Goal: Transaction & Acquisition: Purchase product/service

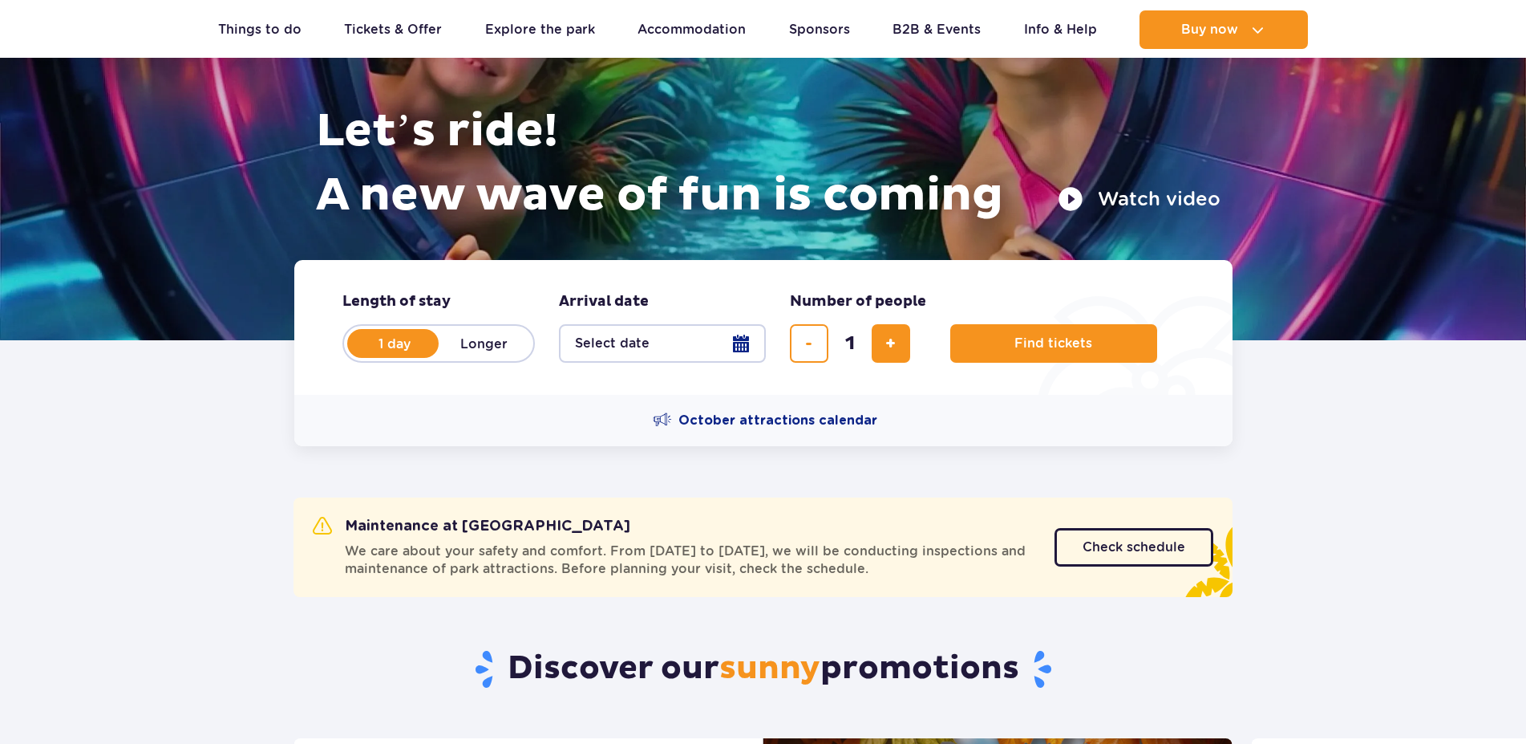
scroll to position [164, 0]
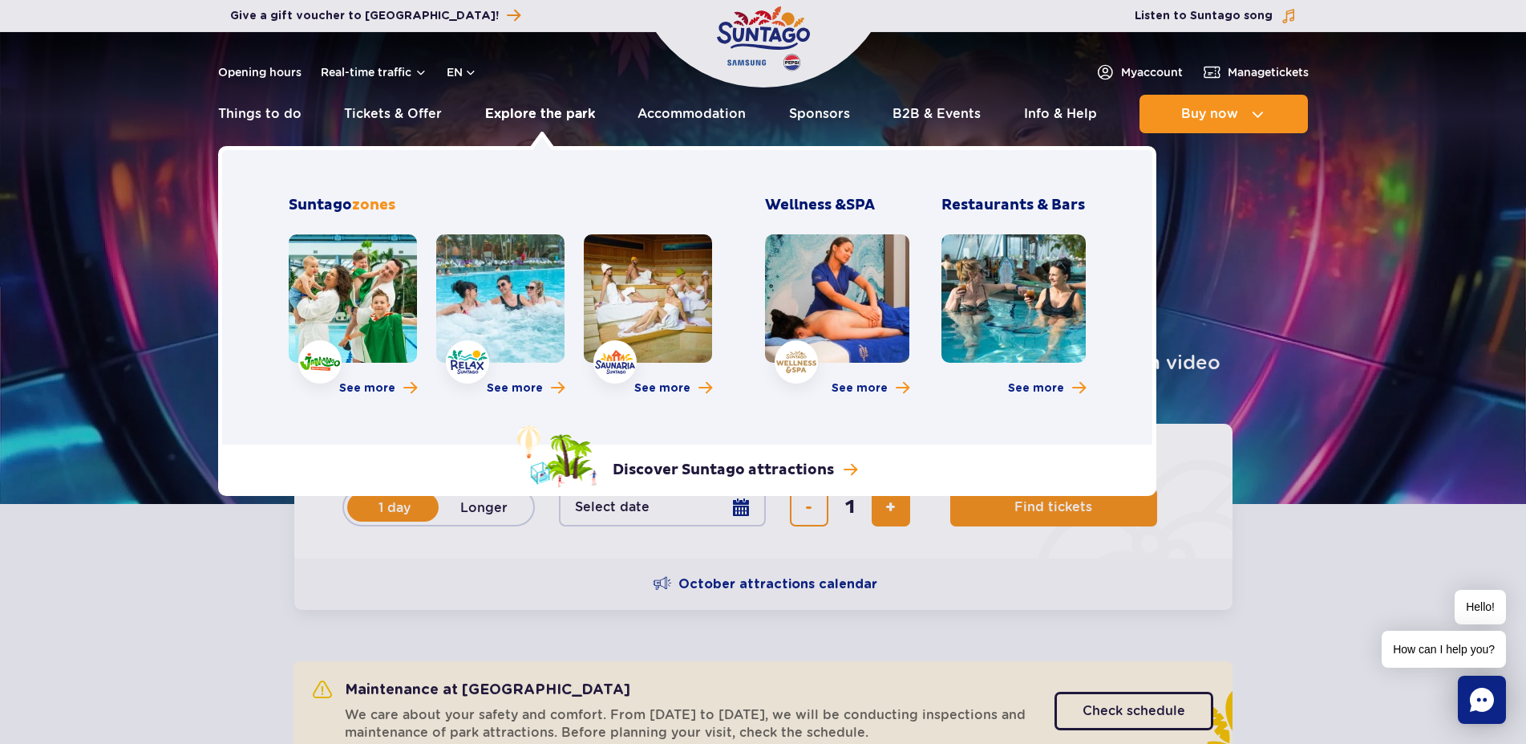
click at [542, 115] on link "Explore the park" at bounding box center [540, 114] width 110 height 38
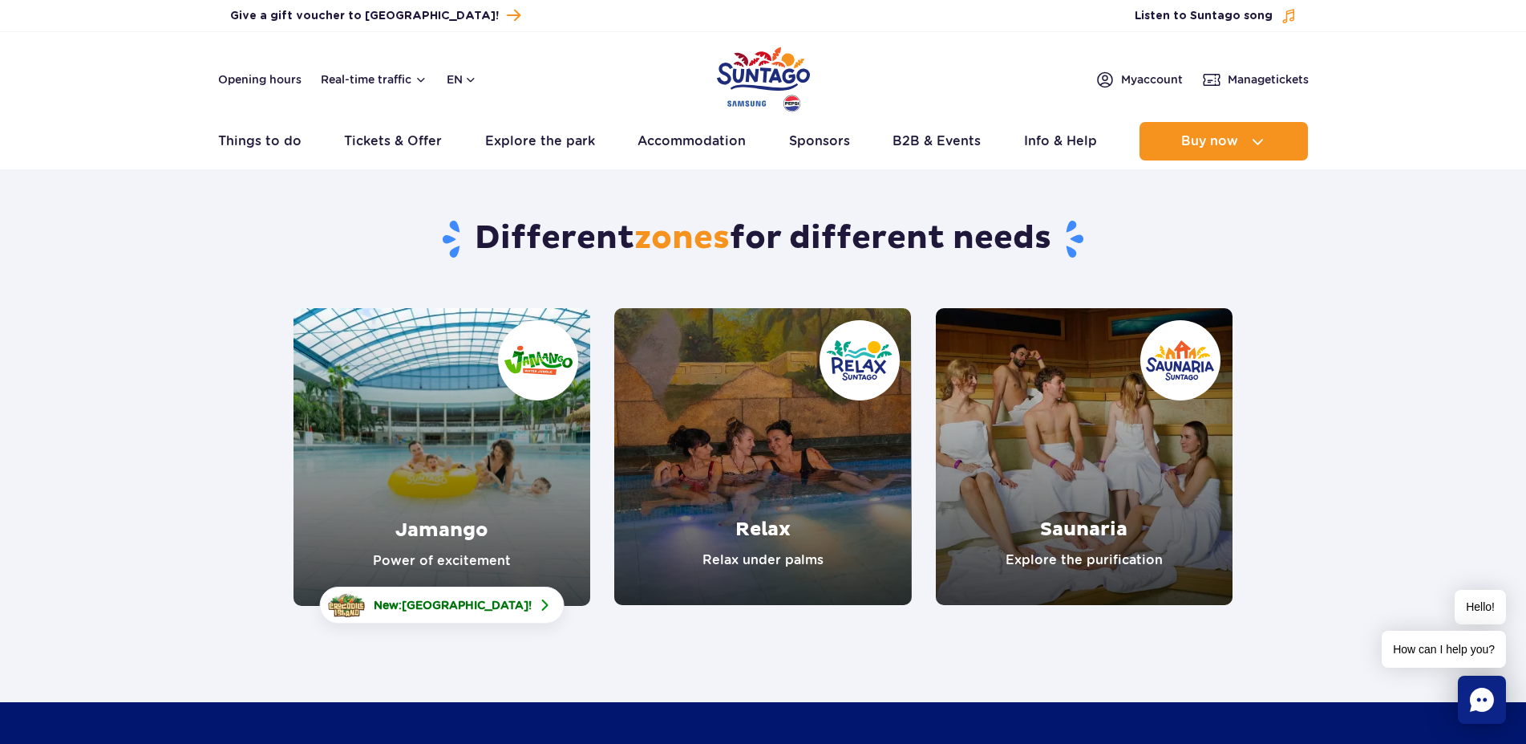
click at [1088, 491] on link "Saunaria" at bounding box center [1084, 456] width 297 height 297
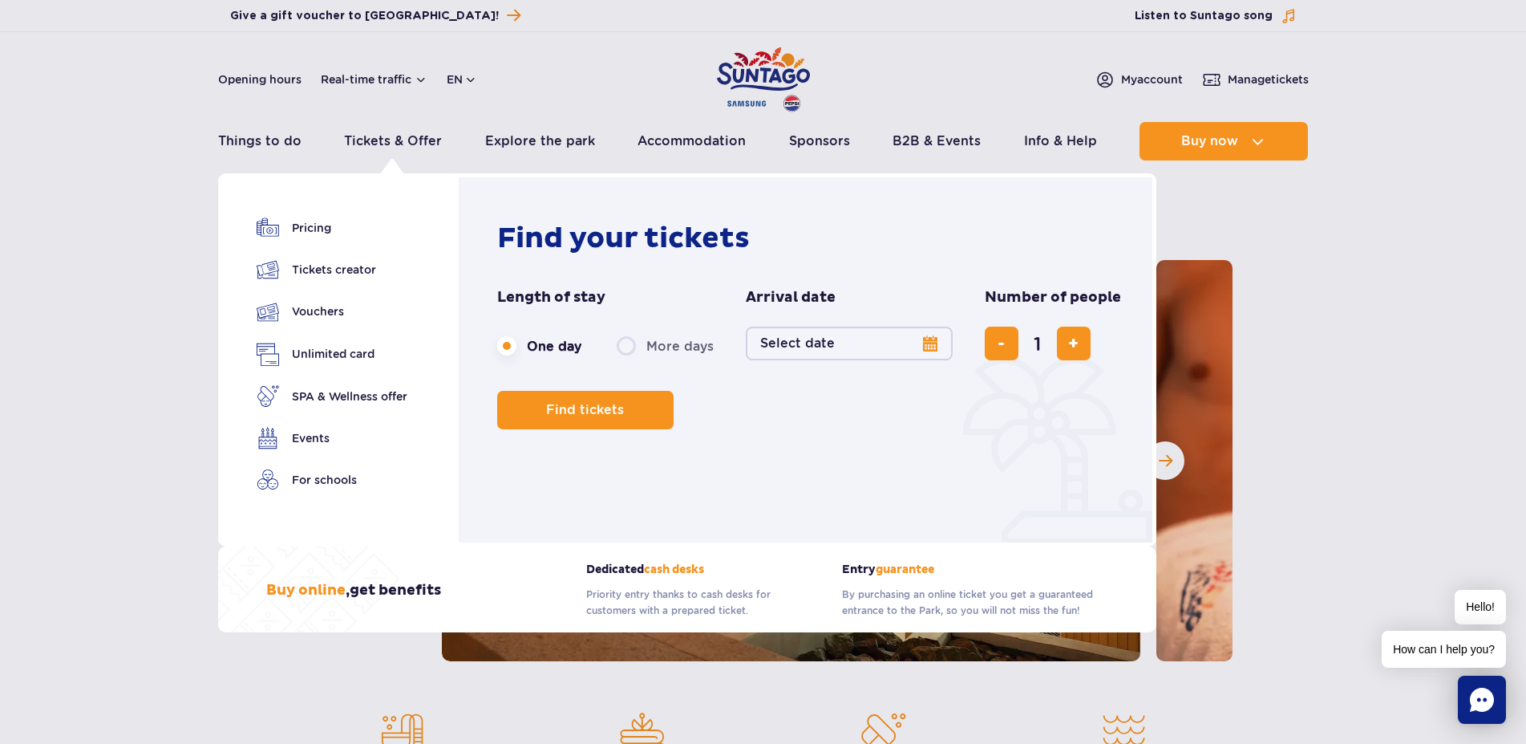
click at [924, 341] on button "Select date" at bounding box center [849, 343] width 207 height 34
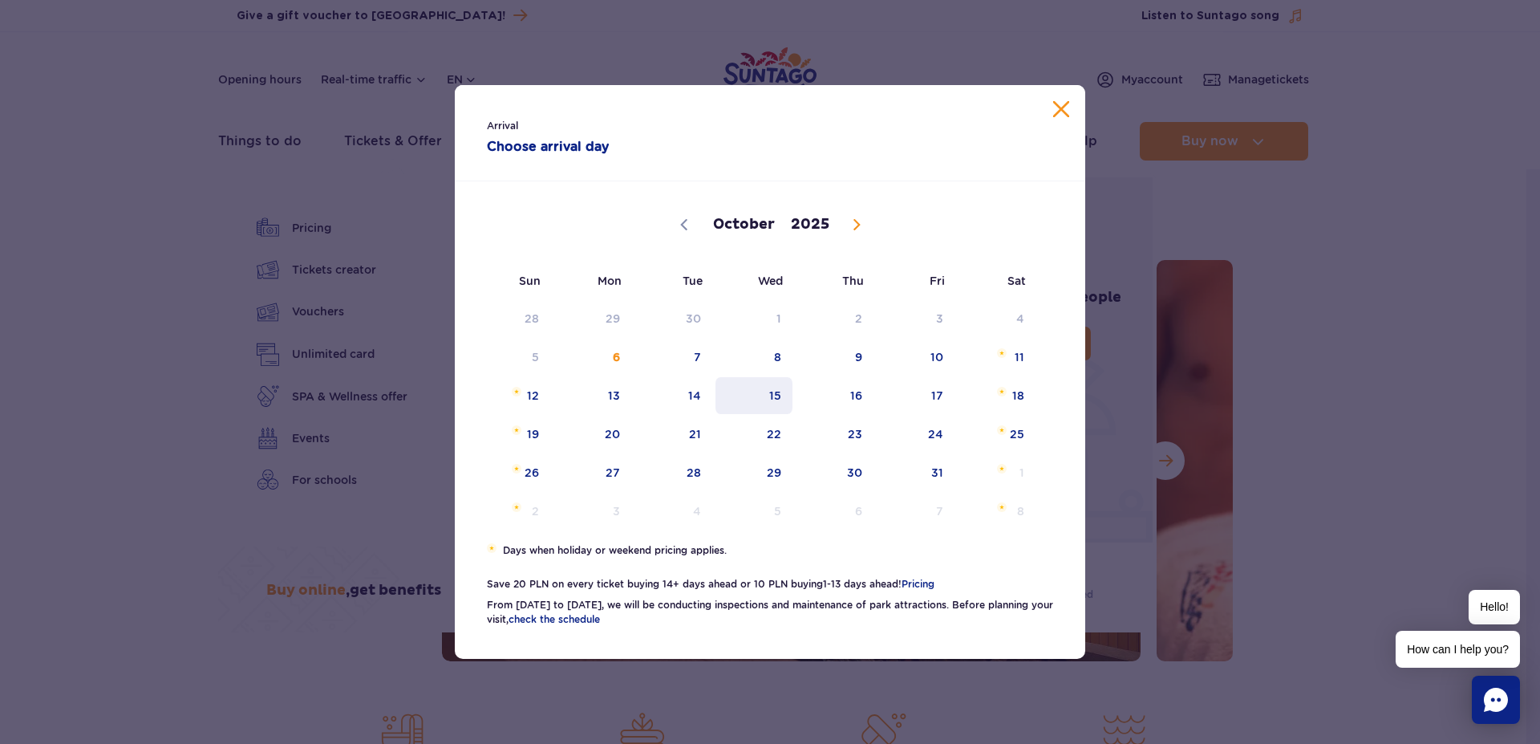
click at [774, 395] on span "15" at bounding box center [754, 395] width 81 height 37
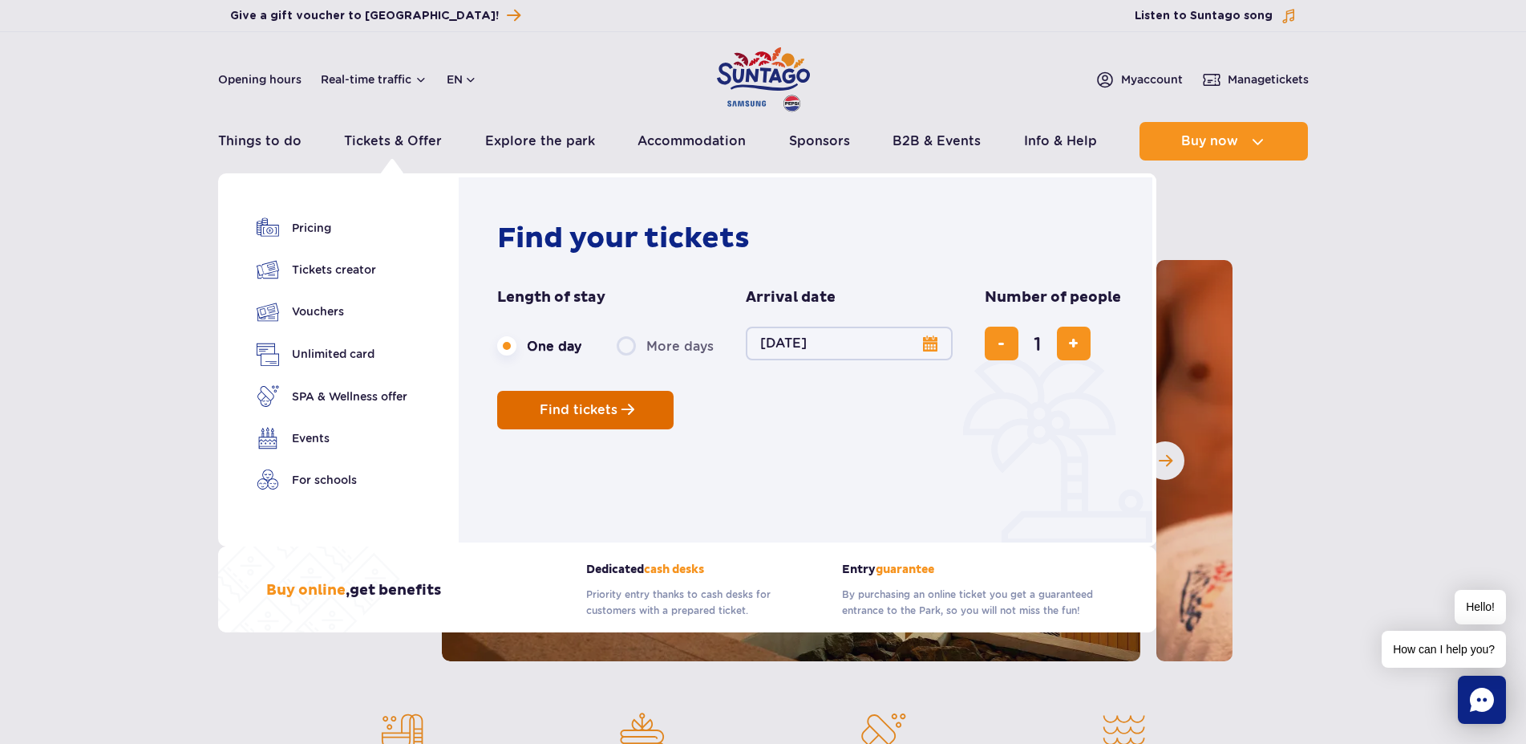
click at [567, 413] on span "Find tickets" at bounding box center [579, 410] width 78 height 14
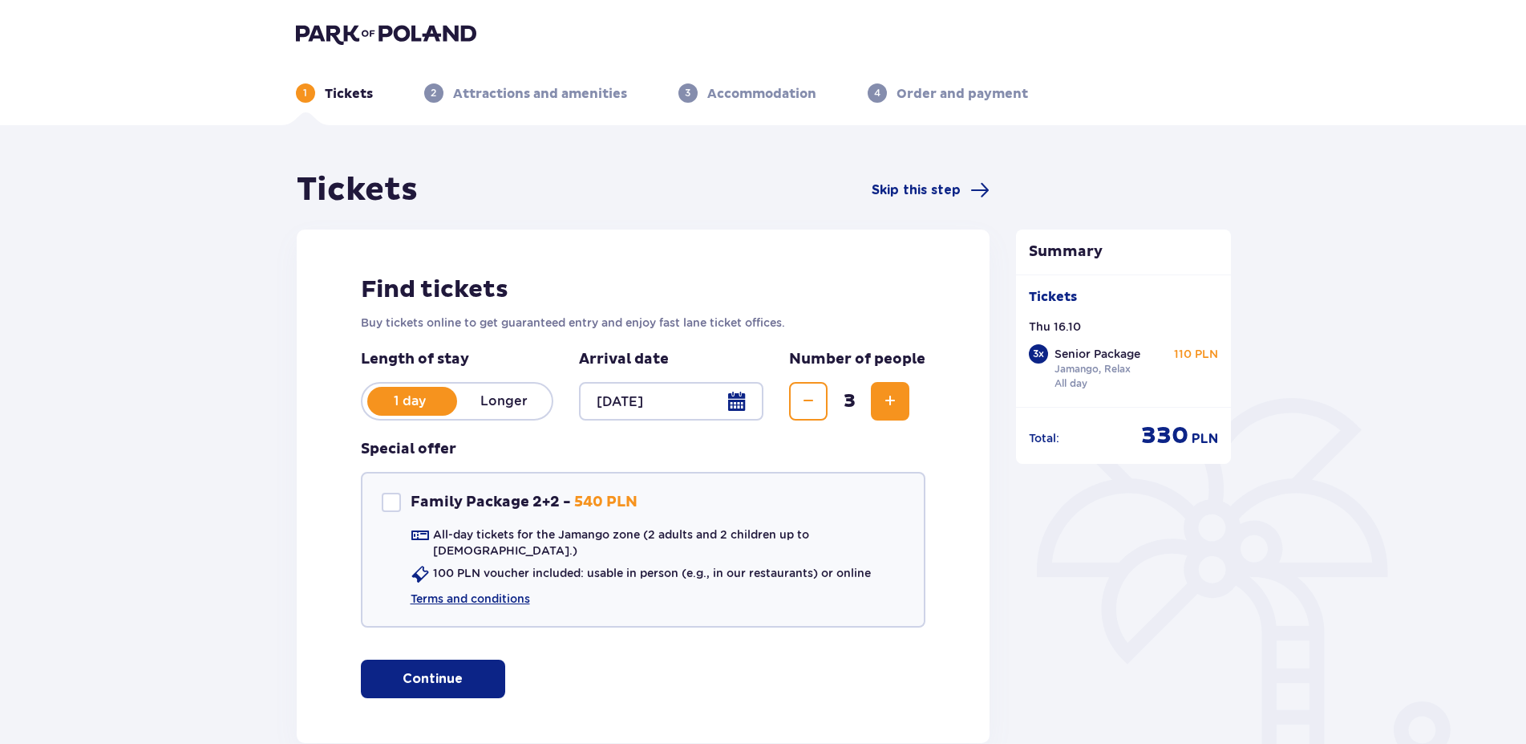
click at [417, 672] on p "Continue" at bounding box center [433, 679] width 60 height 18
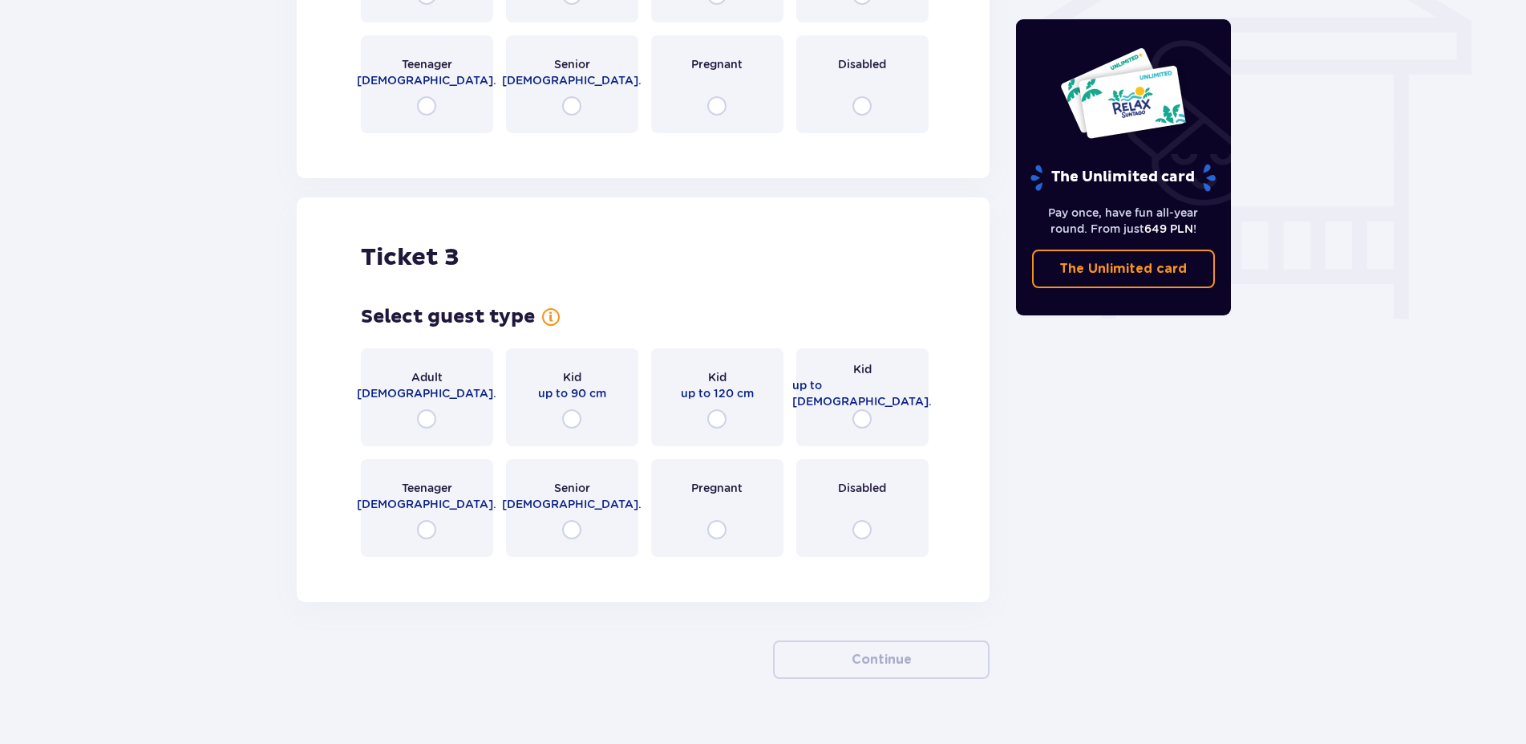
scroll to position [1430, 0]
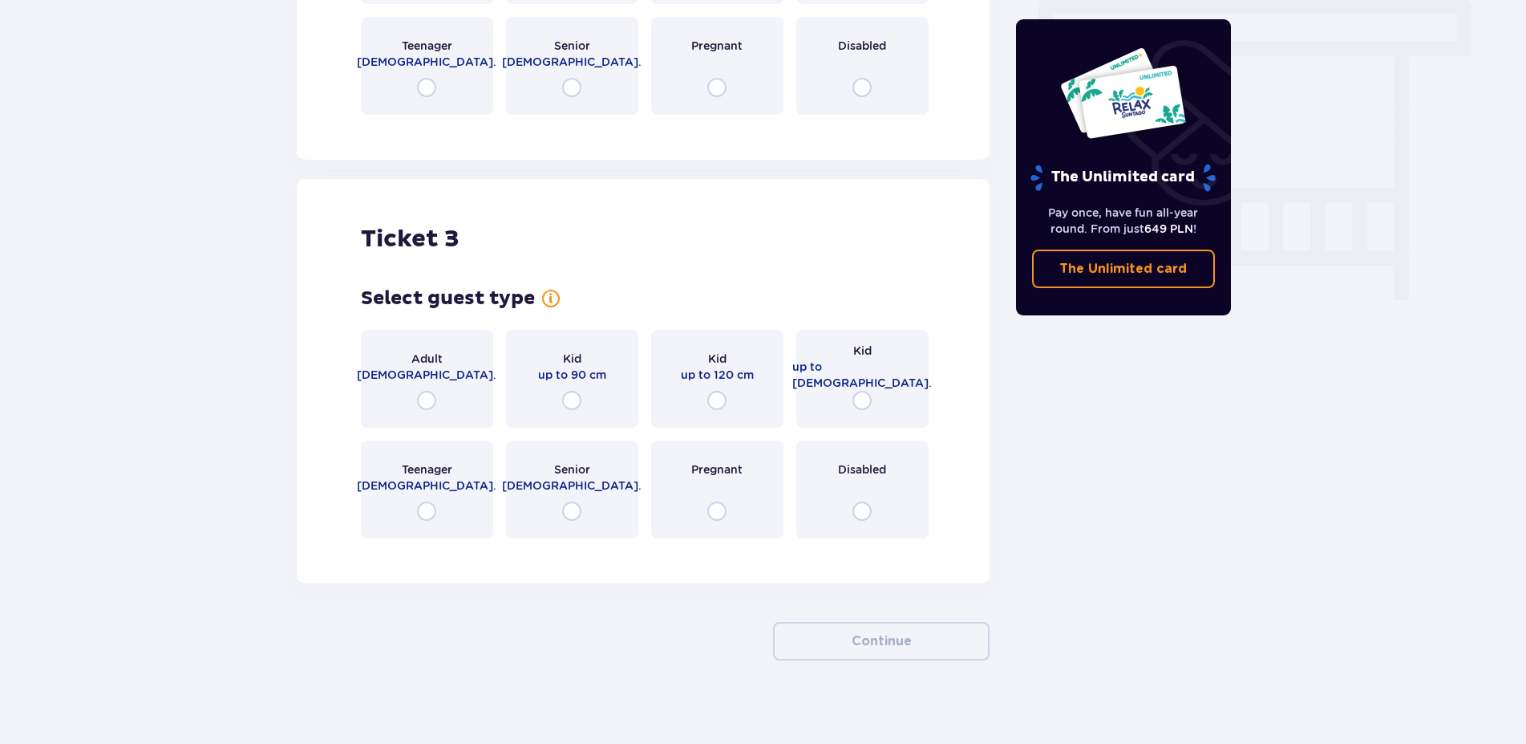
click at [567, 501] on input "radio" at bounding box center [571, 510] width 19 height 19
radio input "true"
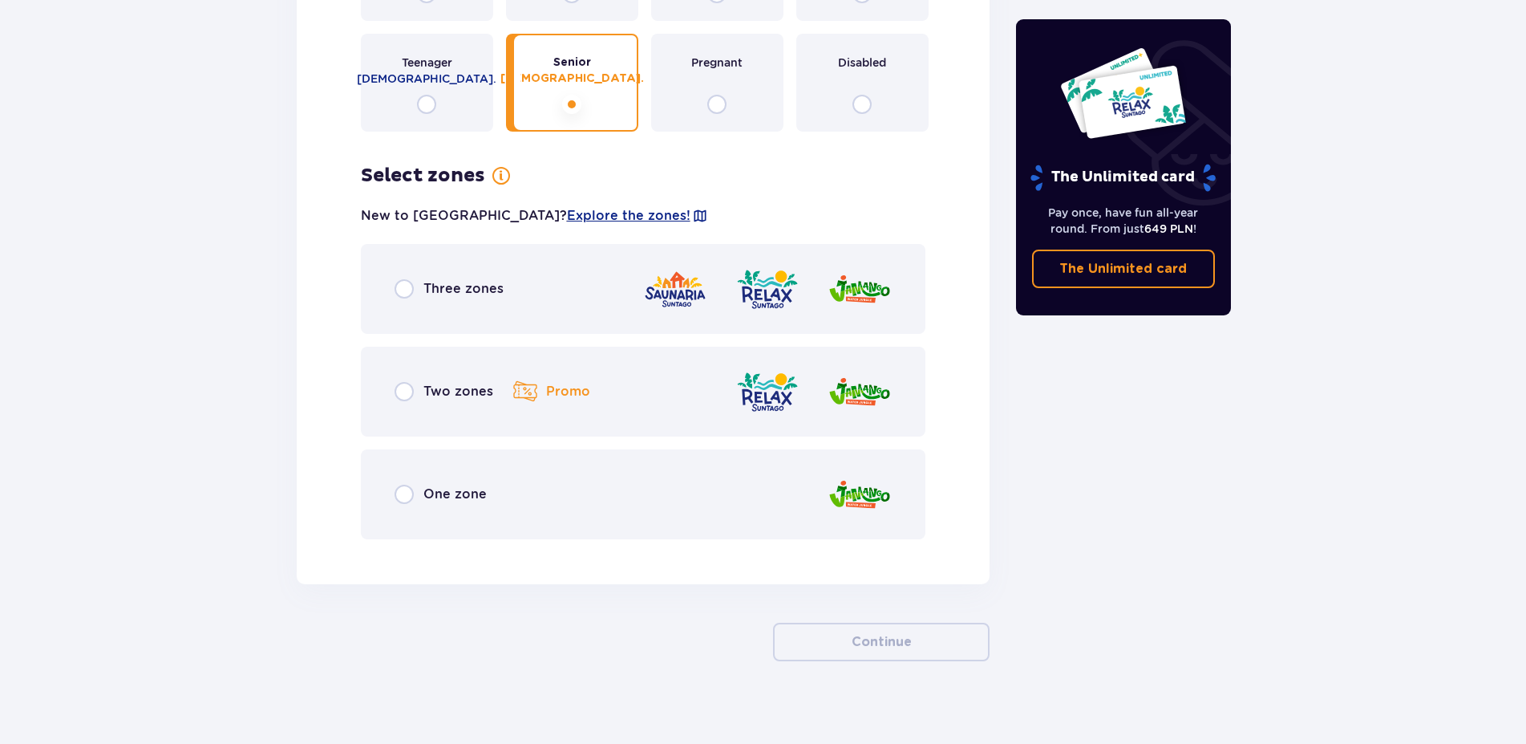
scroll to position [1838, 0]
click at [401, 278] on input "radio" at bounding box center [404, 287] width 19 height 19
radio input "true"
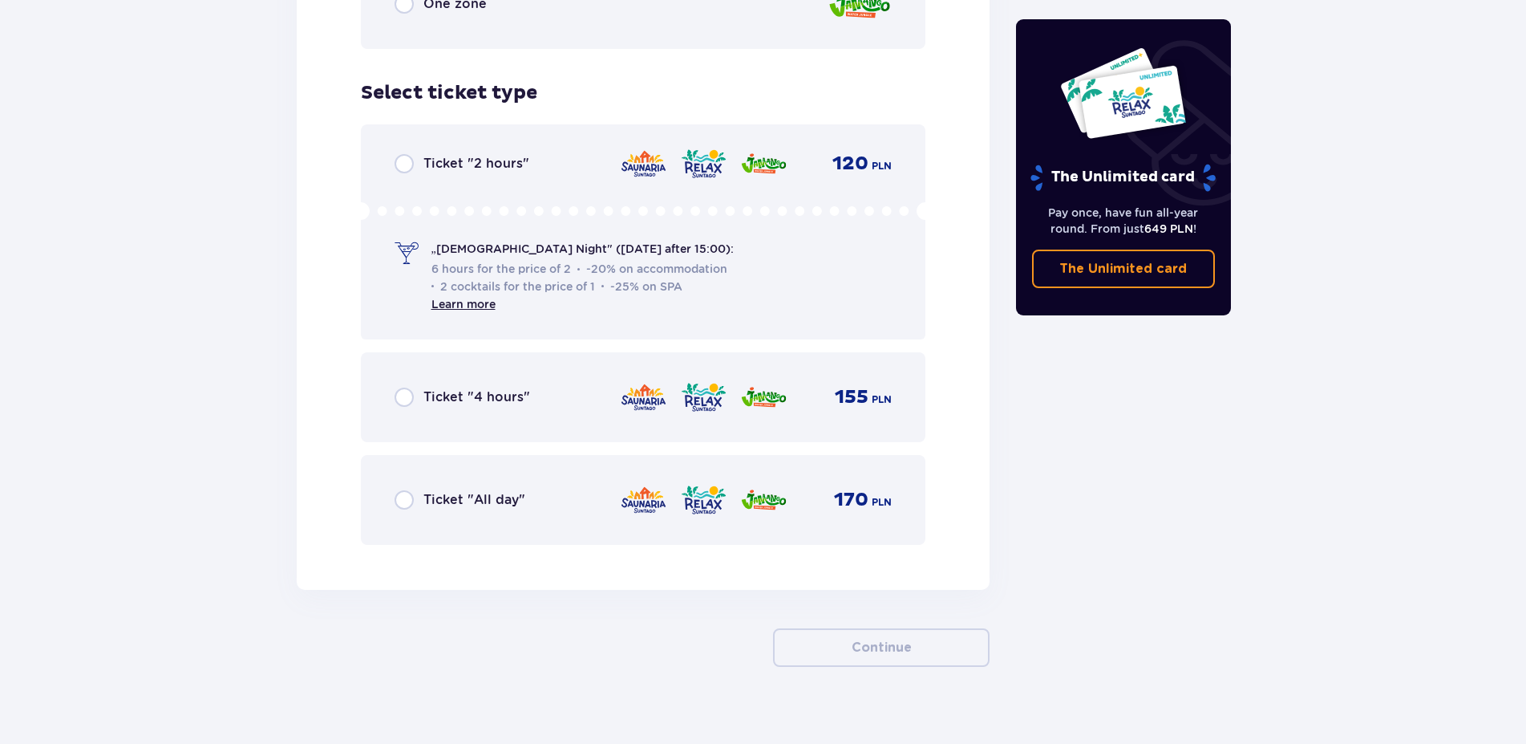
scroll to position [2333, 0]
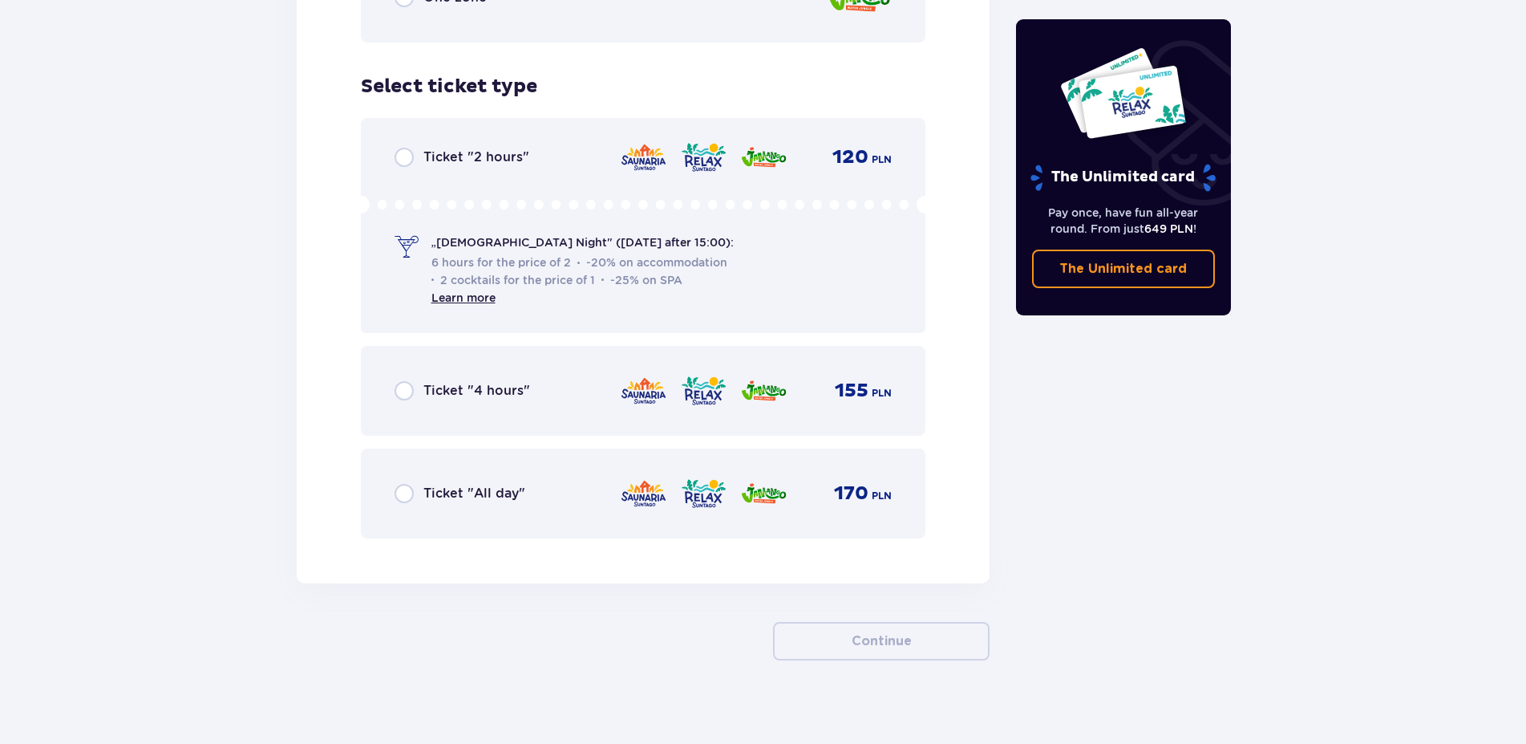
click at [407, 484] on input "radio" at bounding box center [404, 493] width 19 height 19
radio input "true"
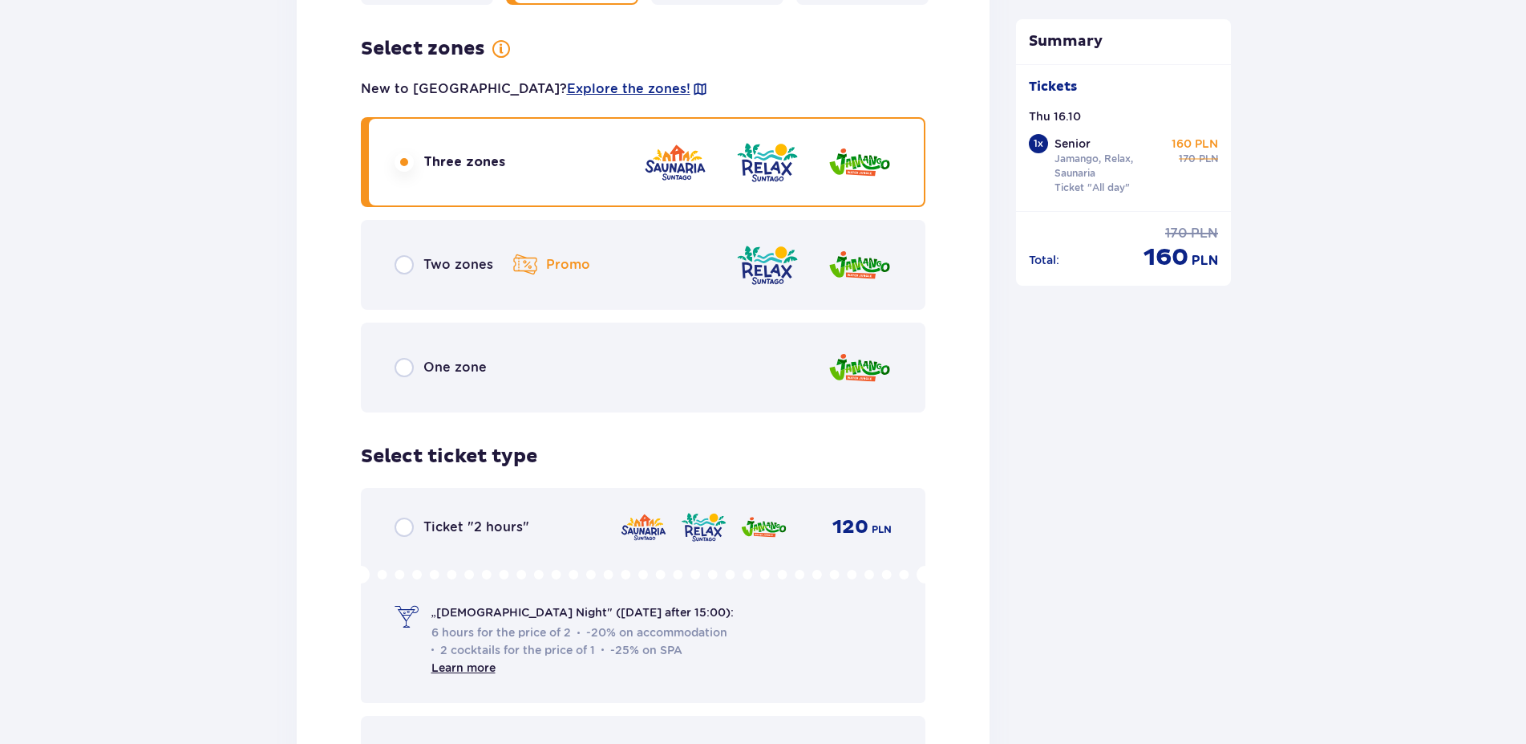
scroll to position [1718, 0]
